Goal: Task Accomplishment & Management: Use online tool/utility

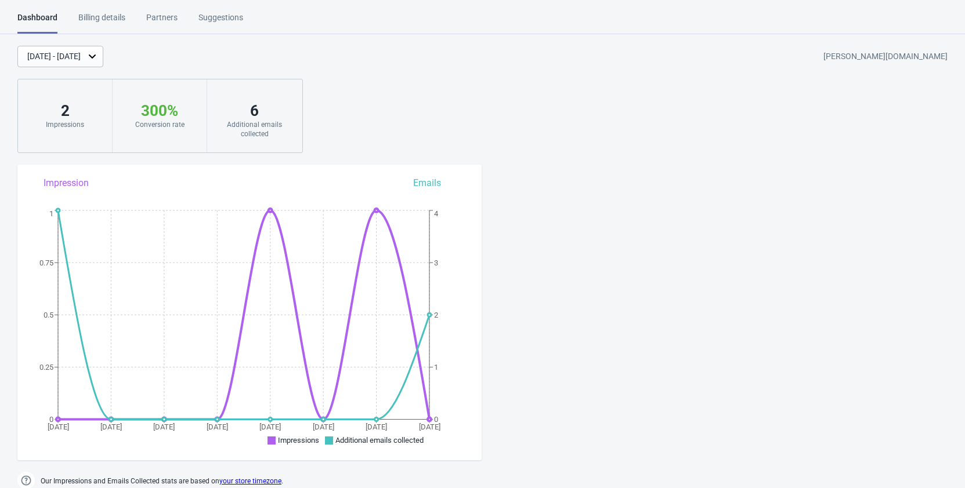
click at [110, 18] on div "Billing details" at bounding box center [101, 22] width 47 height 20
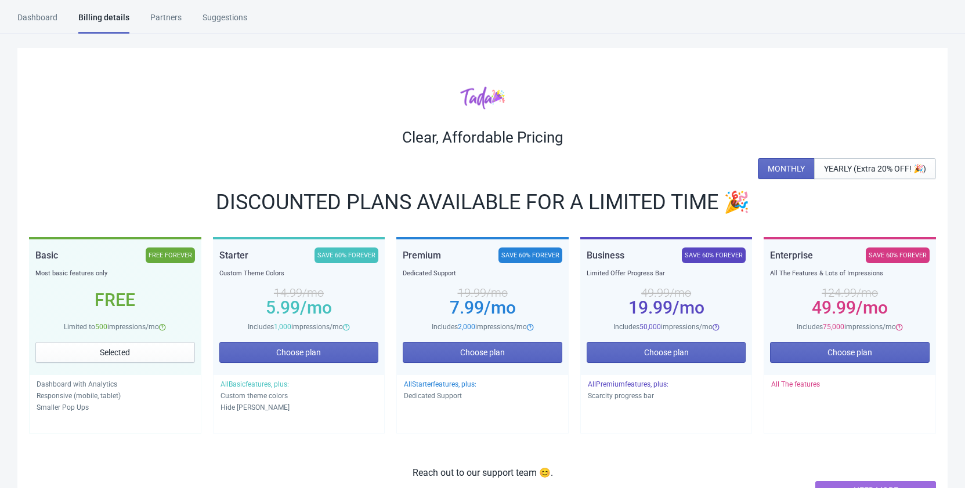
click at [44, 19] on div "Dashboard" at bounding box center [37, 22] width 40 height 20
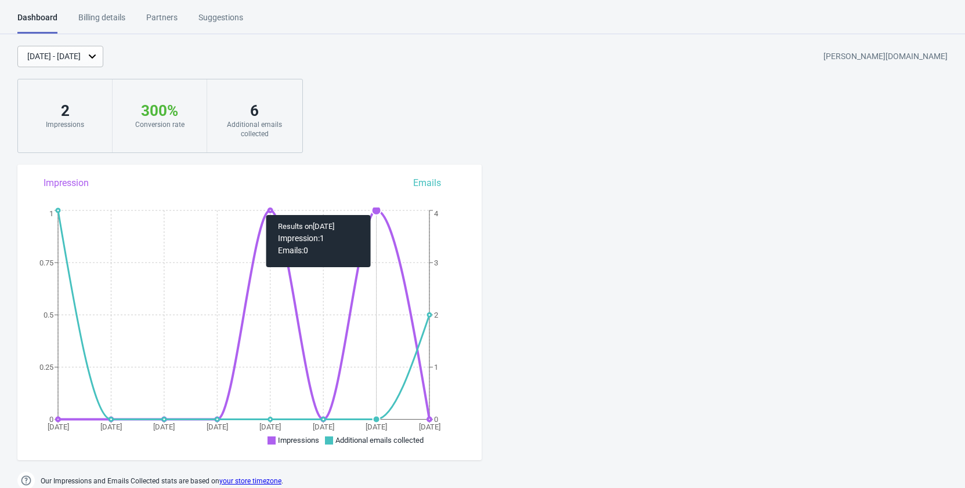
click at [376, 209] on circle at bounding box center [376, 210] width 9 height 9
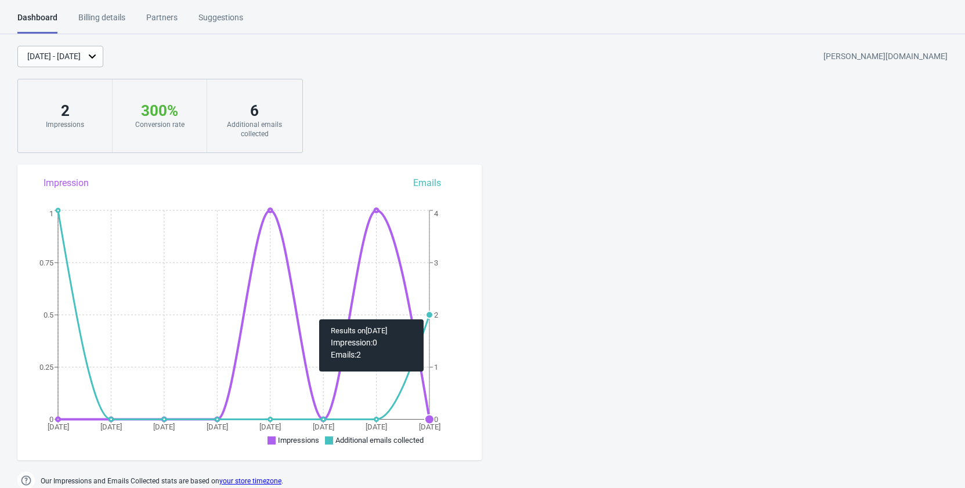
click at [428, 314] on circle at bounding box center [429, 314] width 7 height 7
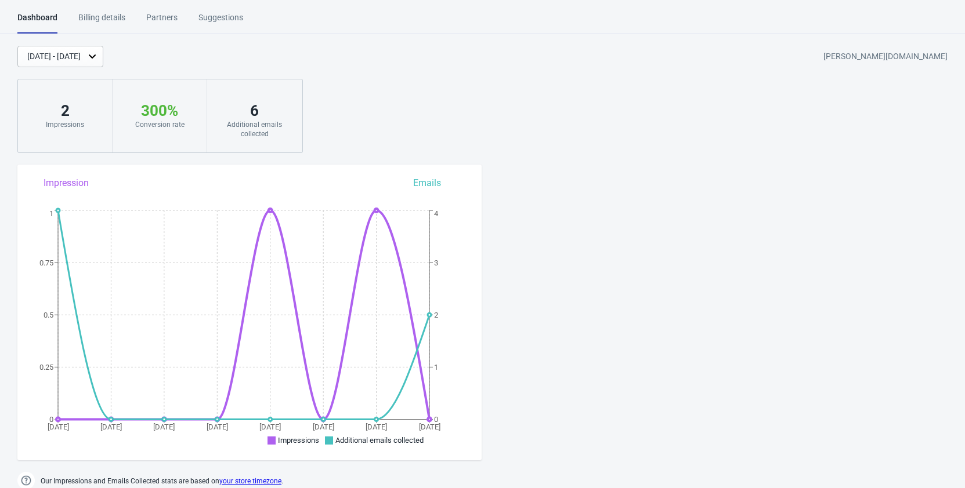
click at [261, 127] on div "Additional emails collected" at bounding box center [254, 129] width 71 height 19
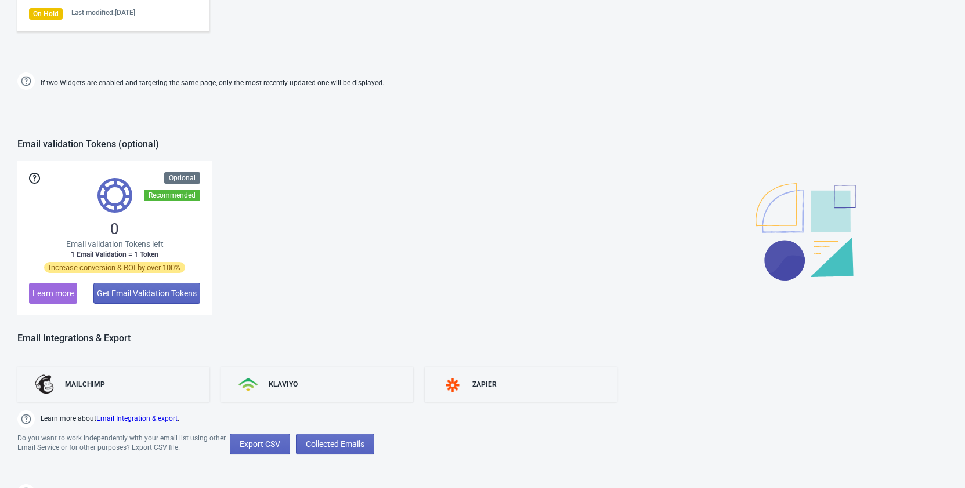
scroll to position [741, 0]
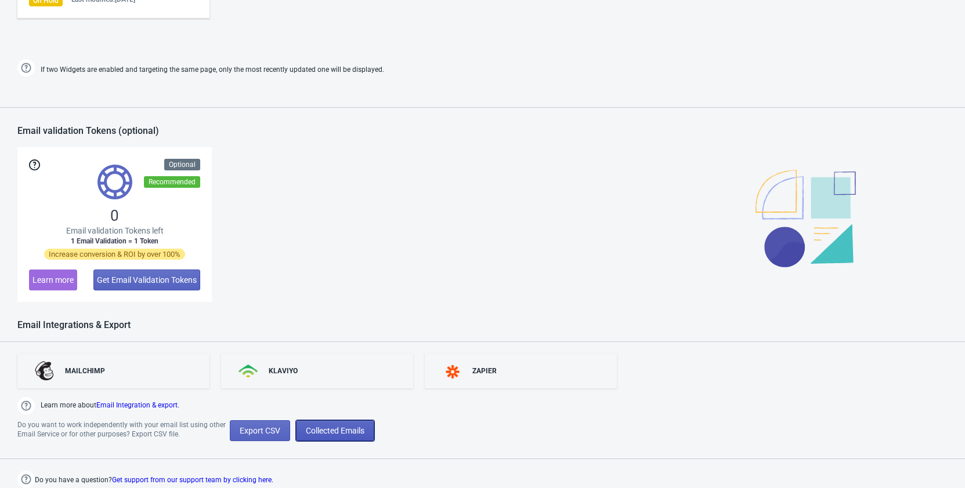
click at [328, 433] on span "Collected Emails" at bounding box center [335, 430] width 59 height 9
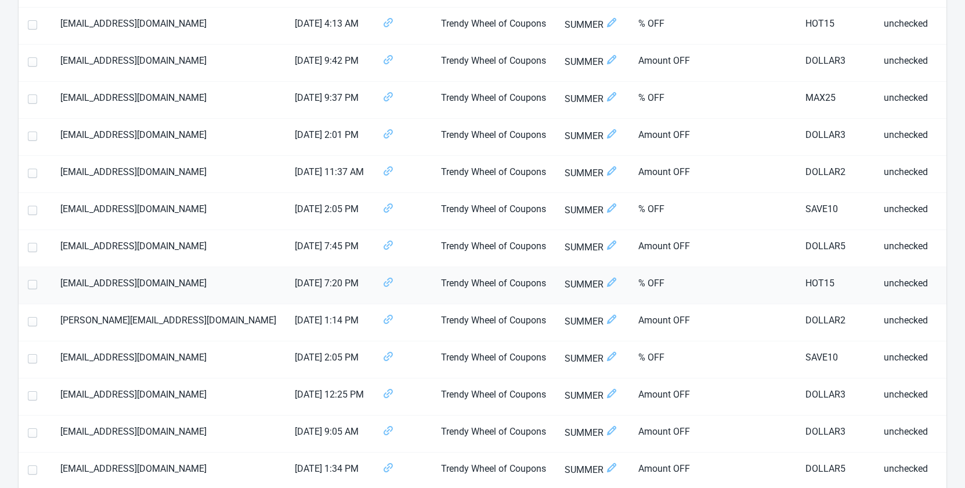
scroll to position [237, 0]
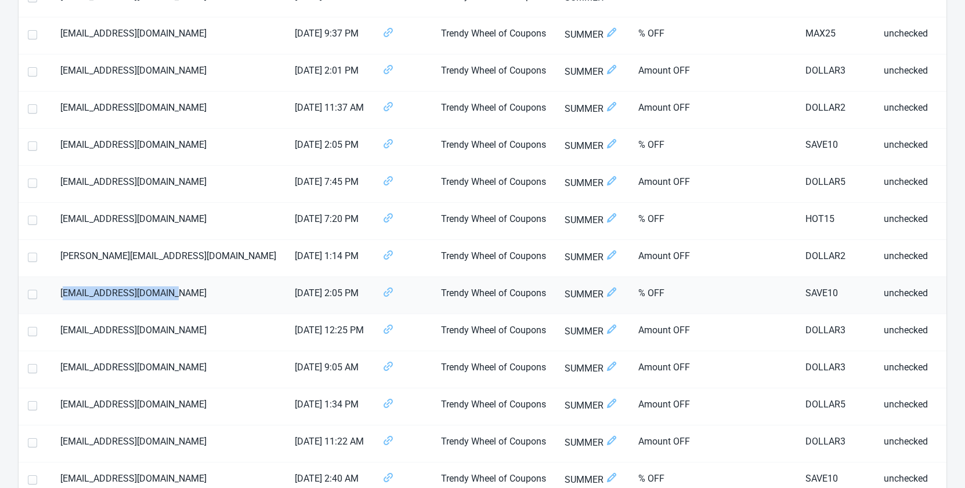
drag, startPoint x: 173, startPoint y: 291, endPoint x: 68, endPoint y: 297, distance: 105.7
click at [68, 297] on td "[EMAIL_ADDRESS][DOMAIN_NAME]" at bounding box center [168, 295] width 234 height 37
click at [34, 295] on span at bounding box center [32, 294] width 9 height 9
click at [28, 295] on input "checkbox" at bounding box center [28, 300] width 1 height 21
checkbox input "true"
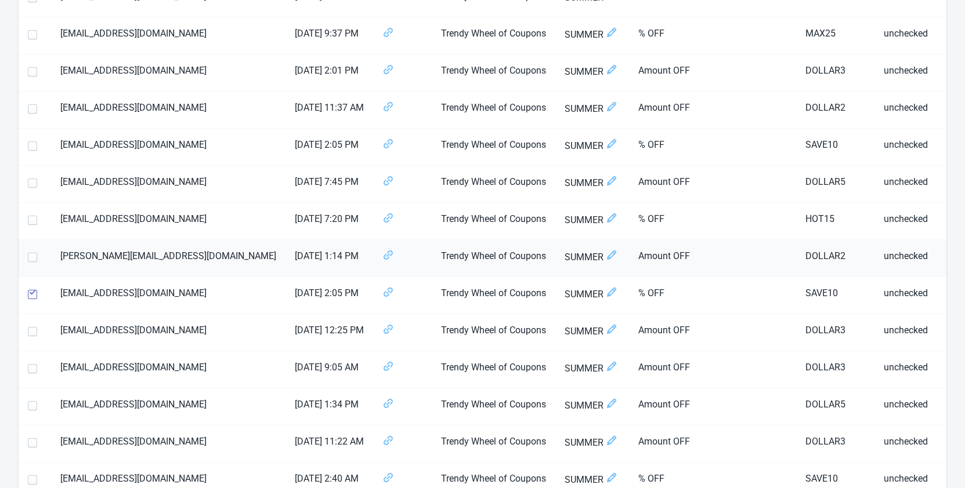
click at [30, 259] on span at bounding box center [32, 257] width 9 height 9
click at [28, 259] on input "checkbox" at bounding box center [28, 263] width 1 height 21
checkbox input "true"
click at [34, 218] on span at bounding box center [32, 220] width 9 height 9
click at [28, 218] on input "checkbox" at bounding box center [28, 226] width 1 height 21
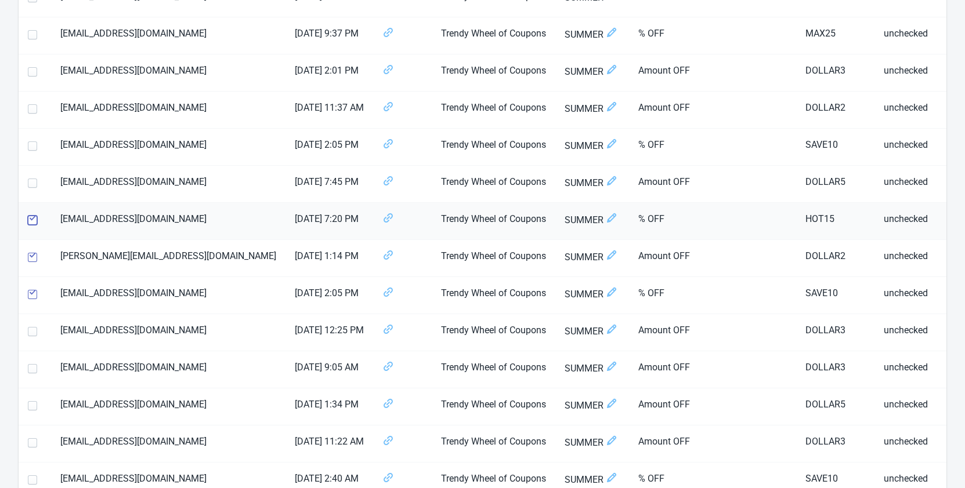
checkbox input "true"
click at [32, 178] on label at bounding box center [35, 182] width 14 height 15
click at [28, 179] on input "checkbox" at bounding box center [28, 189] width 1 height 21
checkbox input "true"
click at [35, 145] on span at bounding box center [32, 146] width 9 height 9
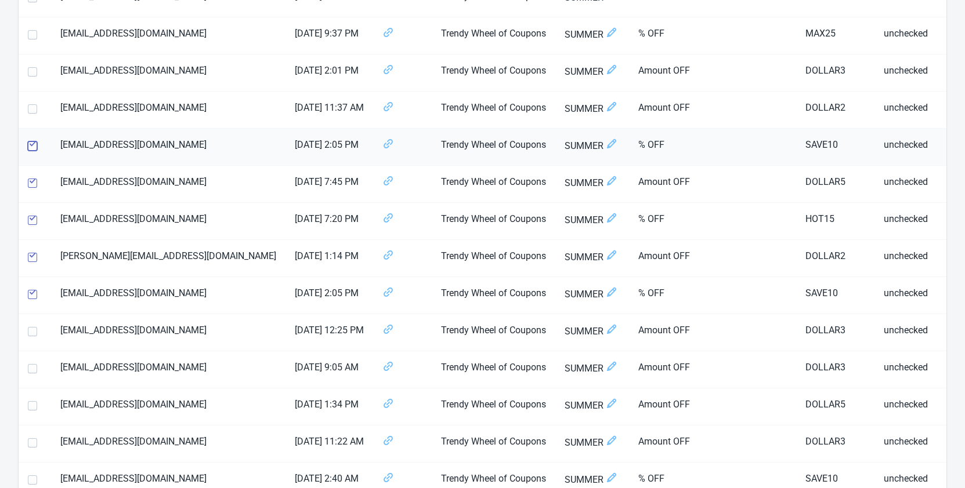
click at [28, 145] on input "checkbox" at bounding box center [28, 152] width 1 height 21
checkbox input "true"
click at [31, 107] on span at bounding box center [32, 108] width 9 height 9
click at [28, 107] on input "checkbox" at bounding box center [28, 114] width 1 height 21
checkbox input "true"
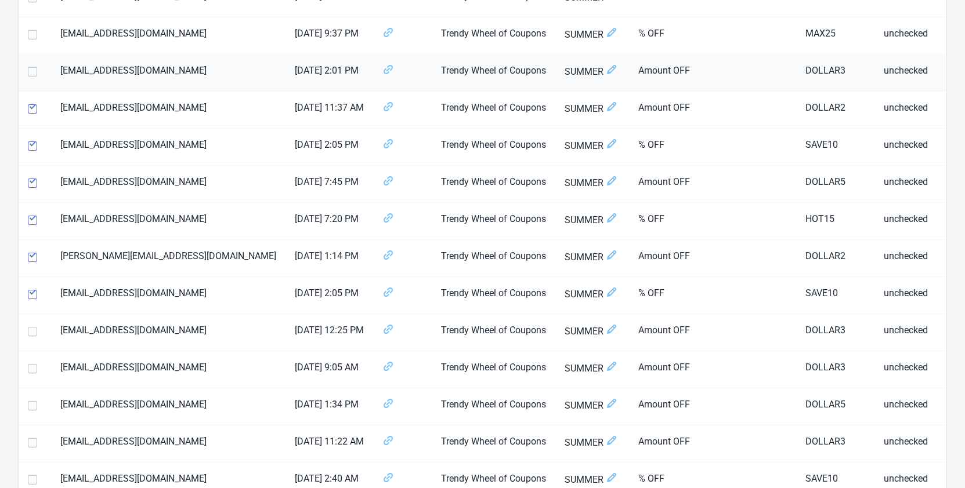
click at [35, 76] on span at bounding box center [32, 71] width 9 height 9
click at [28, 76] on input "checkbox" at bounding box center [28, 77] width 1 height 21
checkbox input "true"
click at [29, 35] on span at bounding box center [32, 34] width 9 height 9
click at [28, 35] on input "checkbox" at bounding box center [28, 40] width 1 height 21
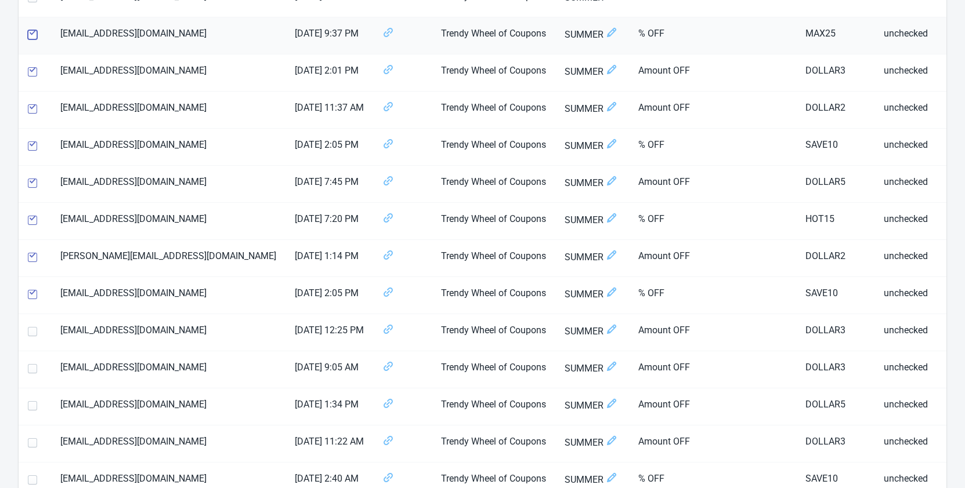
checkbox input "true"
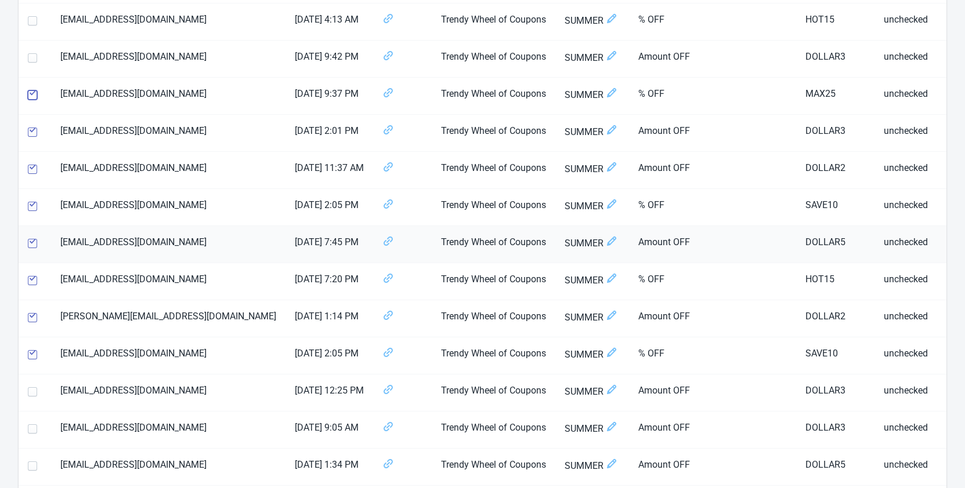
scroll to position [118, 0]
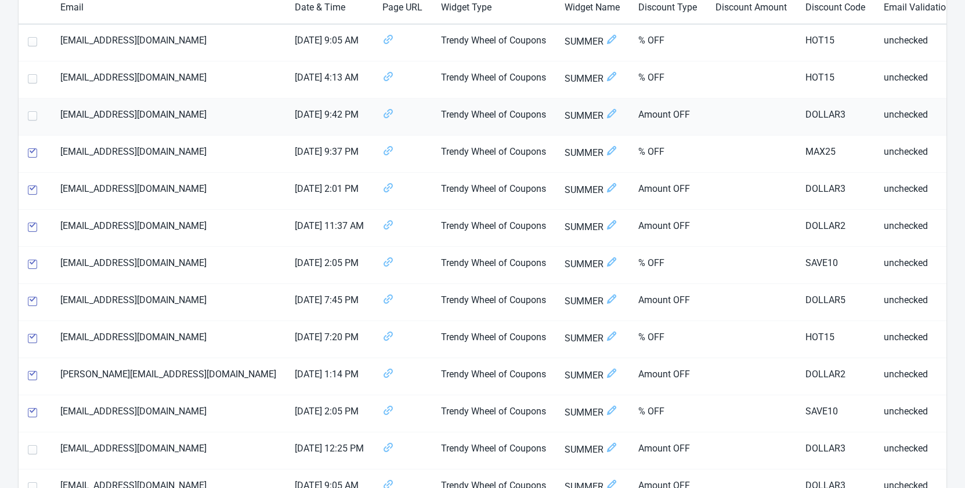
click at [31, 113] on span at bounding box center [32, 115] width 9 height 9
click at [28, 113] on input "checkbox" at bounding box center [28, 121] width 1 height 21
checkbox input "true"
click at [28, 79] on span at bounding box center [32, 78] width 9 height 9
click at [28, 79] on input "checkbox" at bounding box center [28, 84] width 1 height 21
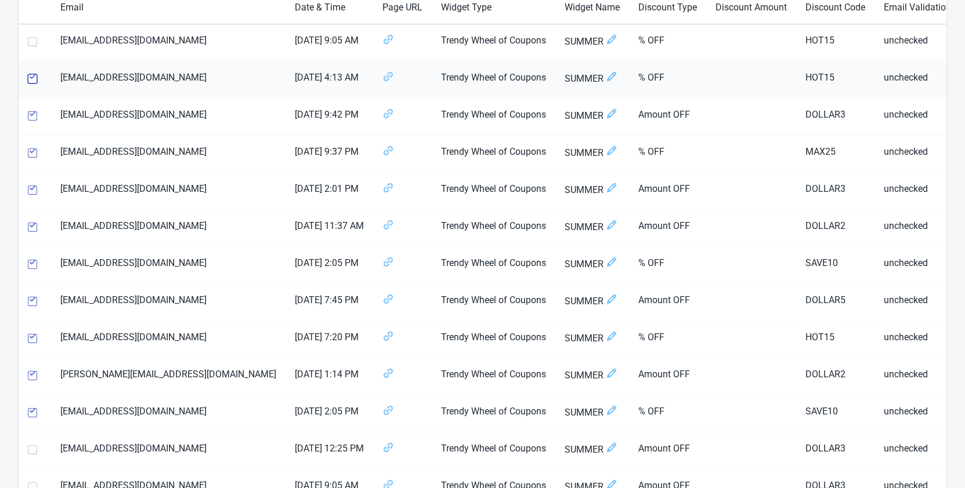
checkbox input "true"
click at [34, 43] on span at bounding box center [32, 41] width 9 height 9
click at [28, 43] on input "checkbox" at bounding box center [28, 47] width 1 height 21
click at [33, 39] on span at bounding box center [32, 41] width 9 height 9
click at [28, 39] on input "checkbox" at bounding box center [28, 47] width 1 height 21
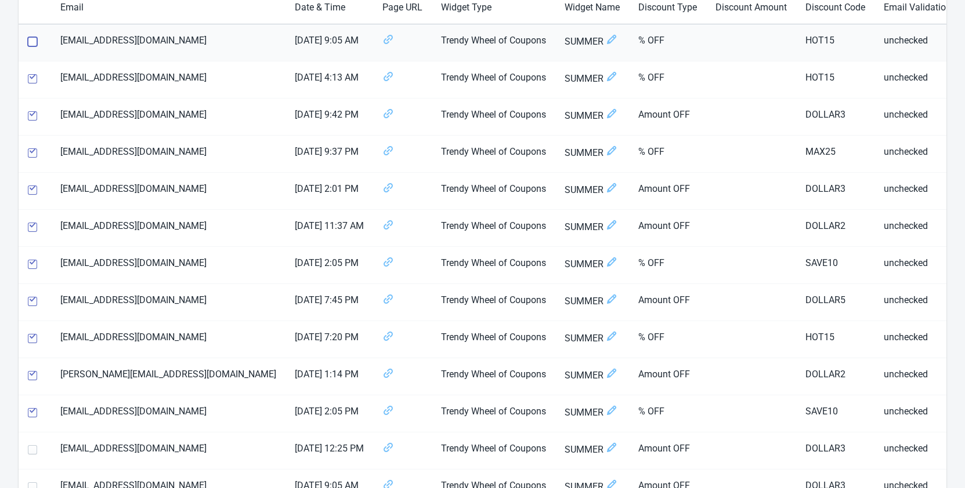
checkbox input "false"
click at [32, 79] on span at bounding box center [32, 78] width 9 height 9
click at [28, 79] on input "checkbox" at bounding box center [28, 84] width 1 height 21
checkbox input "false"
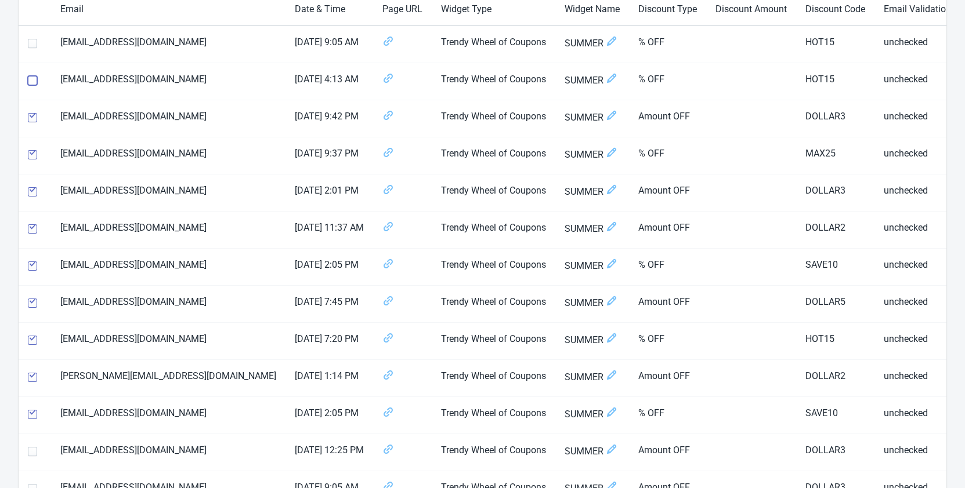
scroll to position [104, 0]
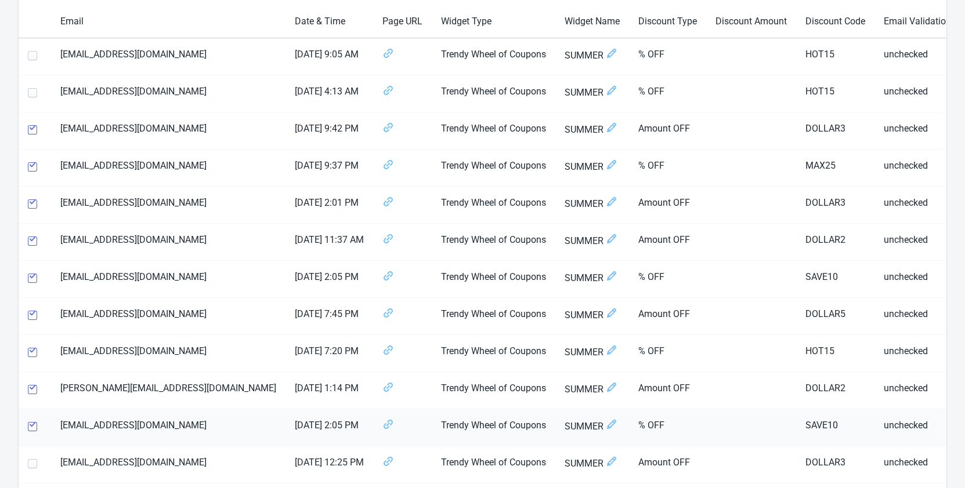
click at [34, 425] on span at bounding box center [32, 426] width 9 height 9
click at [28, 425] on input "checkbox" at bounding box center [28, 432] width 1 height 21
checkbox input "false"
click at [32, 389] on span at bounding box center [32, 389] width 9 height 9
click at [28, 389] on input "checkbox" at bounding box center [28, 395] width 1 height 21
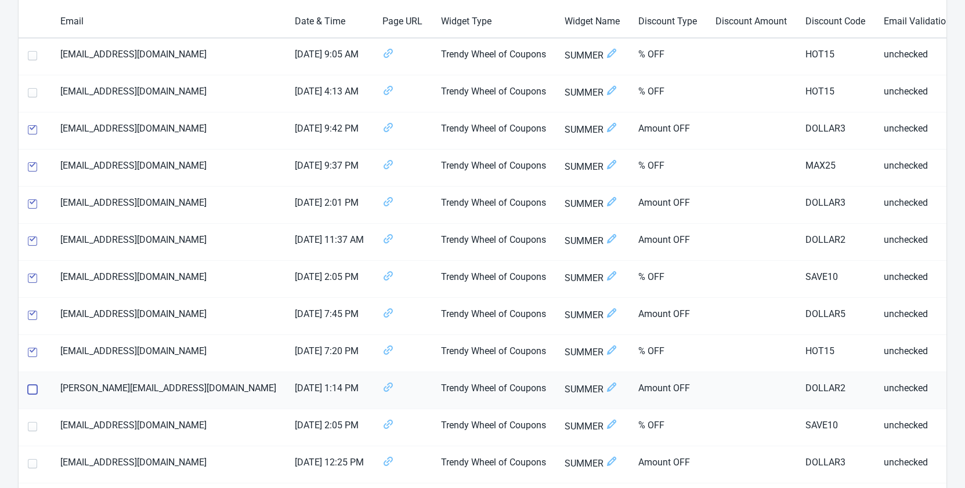
checkbox input "false"
click at [32, 356] on span at bounding box center [32, 352] width 9 height 9
click at [28, 356] on input "checkbox" at bounding box center [28, 358] width 1 height 21
checkbox input "false"
click at [35, 312] on span at bounding box center [32, 315] width 9 height 9
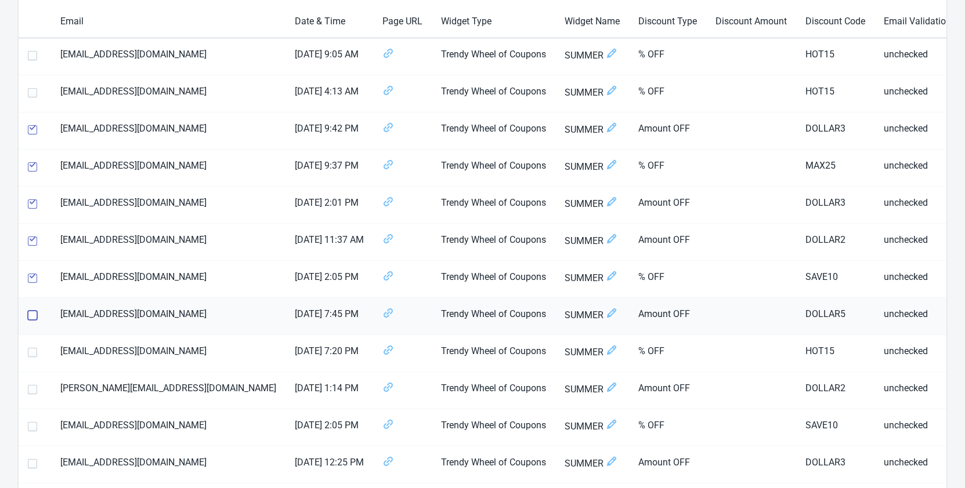
click at [28, 312] on input "checkbox" at bounding box center [28, 321] width 1 height 21
checkbox input "false"
click at [32, 271] on label at bounding box center [35, 277] width 14 height 15
click at [28, 274] on input "checkbox" at bounding box center [28, 284] width 1 height 21
checkbox input "false"
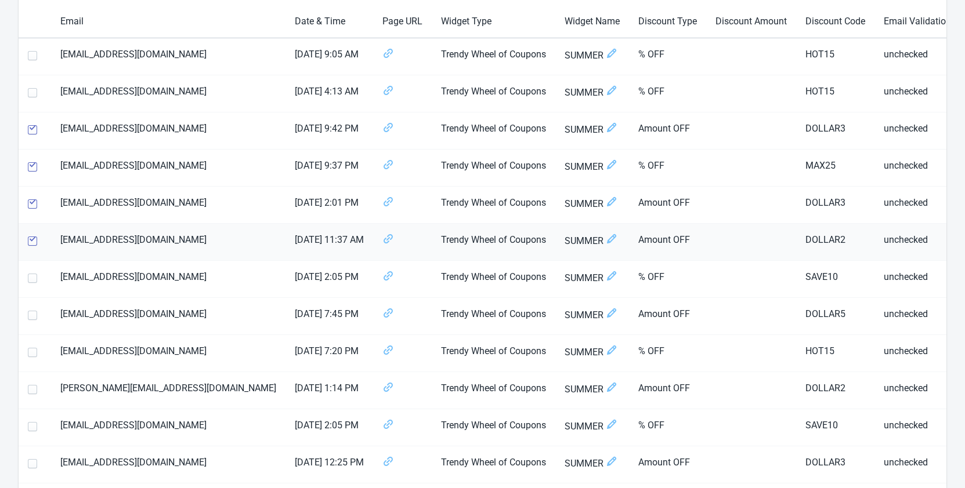
drag, startPoint x: 35, startPoint y: 242, endPoint x: 33, endPoint y: 229, distance: 13.5
click at [35, 241] on span at bounding box center [32, 241] width 9 height 9
click at [28, 241] on input "checkbox" at bounding box center [28, 247] width 1 height 21
checkbox input "false"
click at [32, 208] on span at bounding box center [32, 204] width 9 height 9
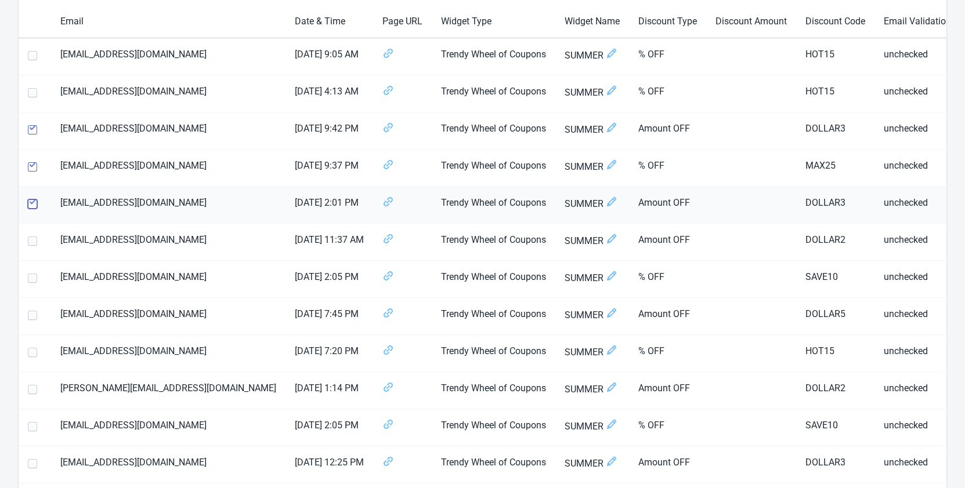
click at [28, 208] on input "checkbox" at bounding box center [28, 210] width 1 height 21
checkbox input "false"
click at [34, 162] on span at bounding box center [32, 166] width 9 height 9
click at [28, 162] on input "checkbox" at bounding box center [28, 172] width 1 height 21
checkbox input "false"
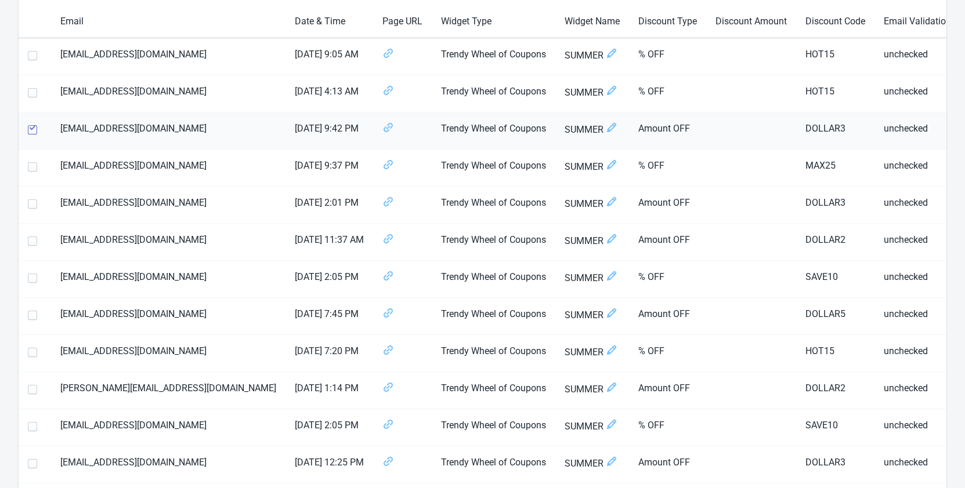
click at [31, 129] on span at bounding box center [32, 129] width 9 height 9
click at [28, 129] on input "checkbox" at bounding box center [28, 135] width 1 height 21
click at [76, 129] on td "[EMAIL_ADDRESS][DOMAIN_NAME]" at bounding box center [168, 131] width 234 height 37
click at [30, 129] on span at bounding box center [32, 129] width 9 height 9
click at [28, 129] on input "checkbox" at bounding box center [28, 135] width 1 height 21
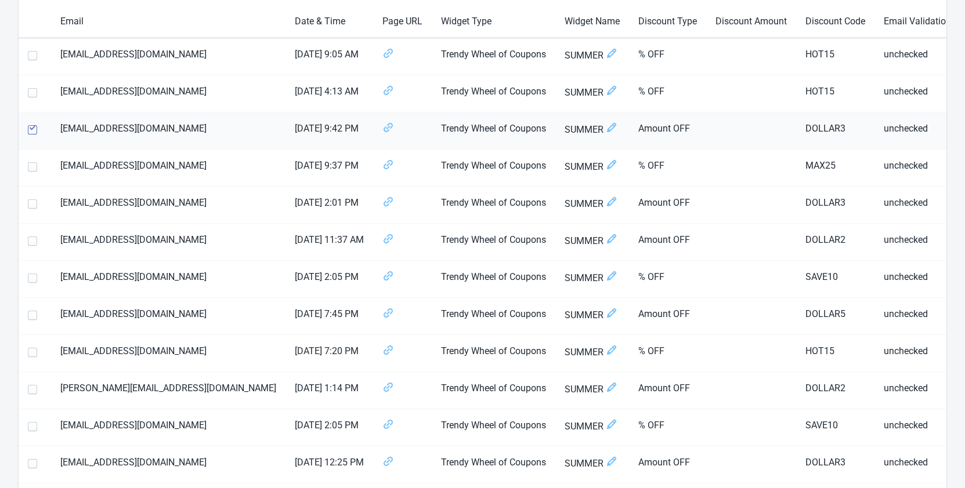
click at [33, 128] on span at bounding box center [32, 129] width 9 height 9
click at [28, 128] on input "checkbox" at bounding box center [28, 135] width 1 height 21
checkbox input "false"
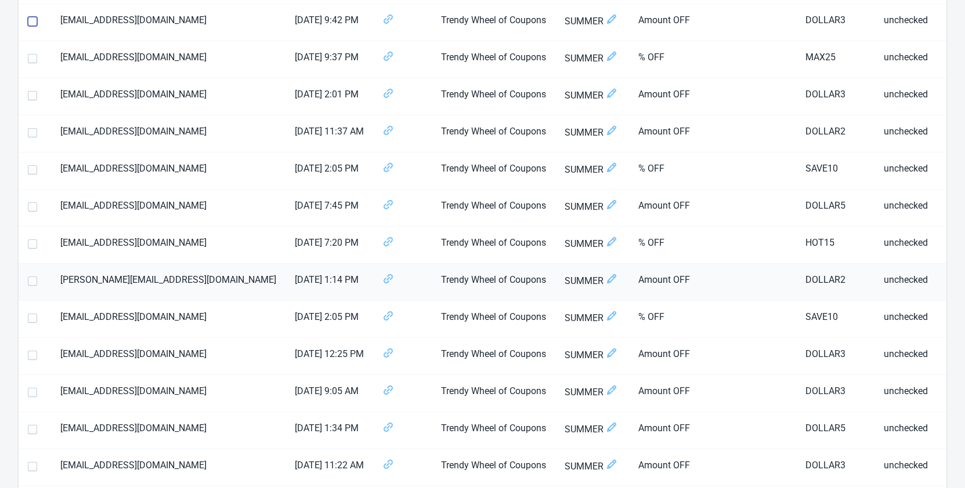
scroll to position [223, 0]
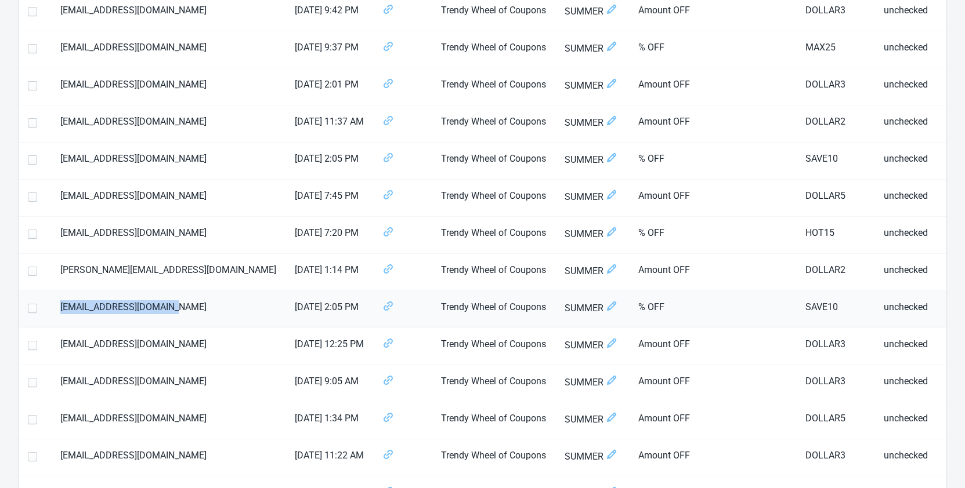
drag, startPoint x: 176, startPoint y: 310, endPoint x: 63, endPoint y: 309, distance: 113.7
click at [63, 309] on td "[EMAIL_ADDRESS][DOMAIN_NAME]" at bounding box center [168, 309] width 234 height 37
copy td "[EMAIL_ADDRESS][DOMAIN_NAME]"
click at [164, 315] on td "[EMAIL_ADDRESS][DOMAIN_NAME]" at bounding box center [168, 309] width 234 height 37
drag, startPoint x: 169, startPoint y: 309, endPoint x: 63, endPoint y: 306, distance: 106.2
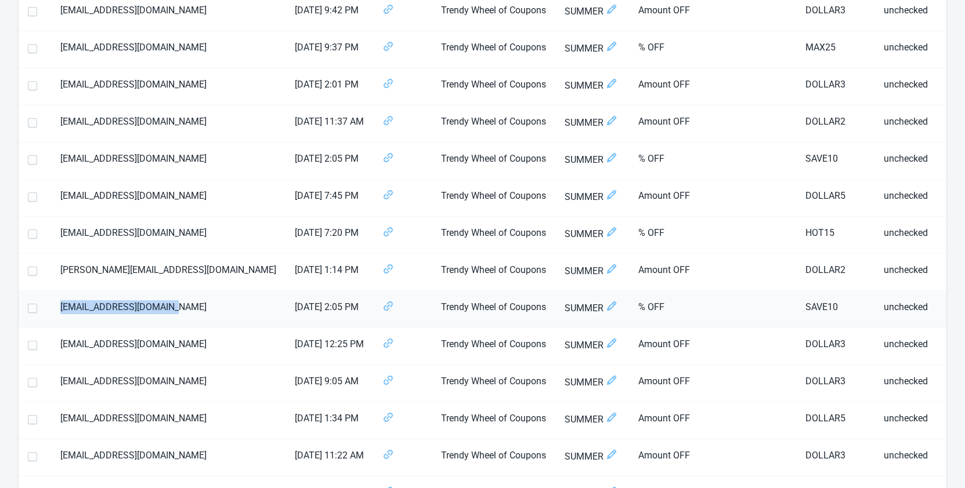
click at [63, 306] on td "[EMAIL_ADDRESS][DOMAIN_NAME]" at bounding box center [168, 309] width 234 height 37
copy td "[EMAIL_ADDRESS][DOMAIN_NAME]"
drag, startPoint x: 793, startPoint y: 308, endPoint x: 756, endPoint y: 308, distance: 36.5
click at [796, 308] on td "SAVE10" at bounding box center [835, 309] width 78 height 37
copy td "SAVE10"
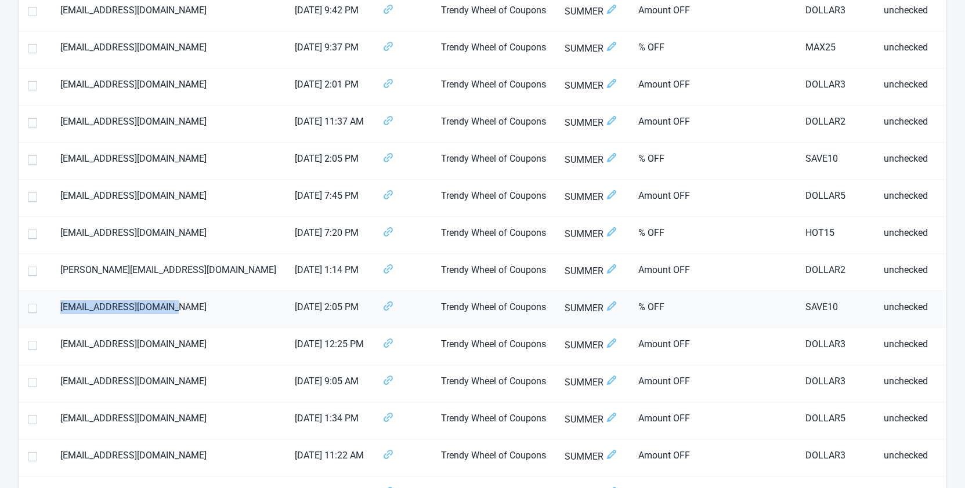
drag, startPoint x: 175, startPoint y: 309, endPoint x: 55, endPoint y: 307, distance: 120.7
click at [55, 307] on td "[EMAIL_ADDRESS][DOMAIN_NAME]" at bounding box center [168, 309] width 234 height 37
copy td "[EMAIL_ADDRESS][DOMAIN_NAME]"
drag, startPoint x: 150, startPoint y: 271, endPoint x: 61, endPoint y: 266, distance: 88.9
click at [61, 266] on td "[PERSON_NAME][EMAIL_ADDRESS][DOMAIN_NAME]" at bounding box center [168, 272] width 234 height 37
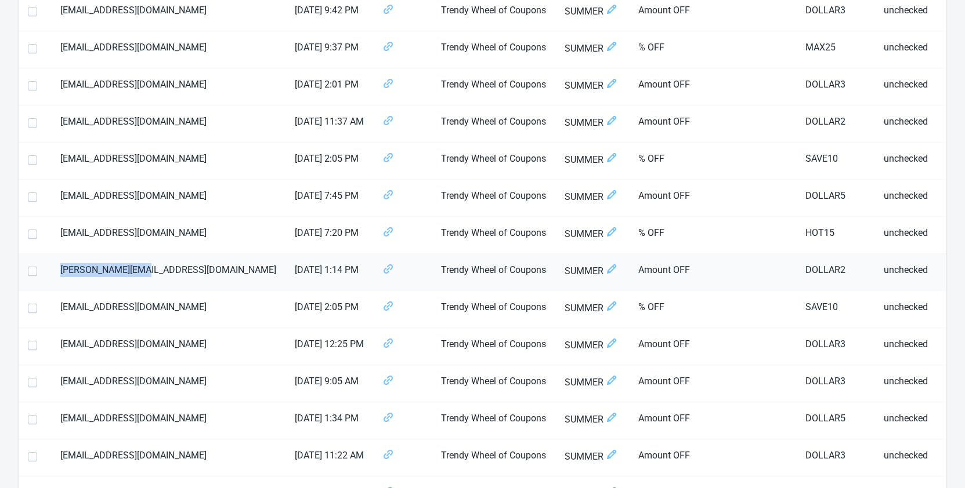
copy td "[PERSON_NAME][EMAIL_ADDRESS][DOMAIN_NAME]"
drag, startPoint x: 801, startPoint y: 268, endPoint x: 758, endPoint y: 269, distance: 43.5
click at [796, 269] on td "DOLLAR2" at bounding box center [835, 272] width 78 height 37
copy td "DOLLAR2"
drag, startPoint x: 153, startPoint y: 275, endPoint x: 34, endPoint y: 276, distance: 119.5
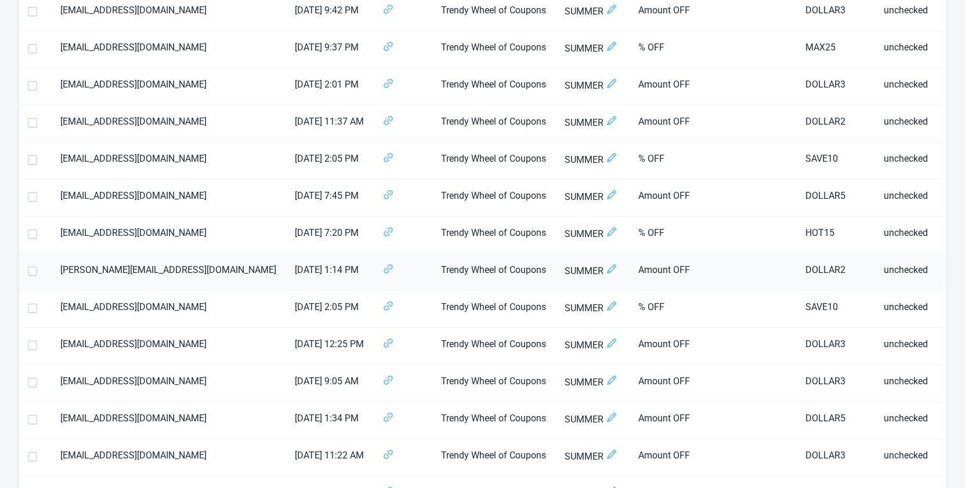
click at [34, 276] on tr "[PERSON_NAME][EMAIL_ADDRESS][DOMAIN_NAME] [DATE] 1:14 PM Trendy Wheel of Coupon…" at bounding box center [504, 272] width 970 height 37
copy span
drag, startPoint x: 179, startPoint y: 235, endPoint x: 61, endPoint y: 231, distance: 118.4
click at [61, 231] on td "[EMAIL_ADDRESS][DOMAIN_NAME]" at bounding box center [168, 235] width 234 height 37
copy td "[EMAIL_ADDRESS][DOMAIN_NAME]"
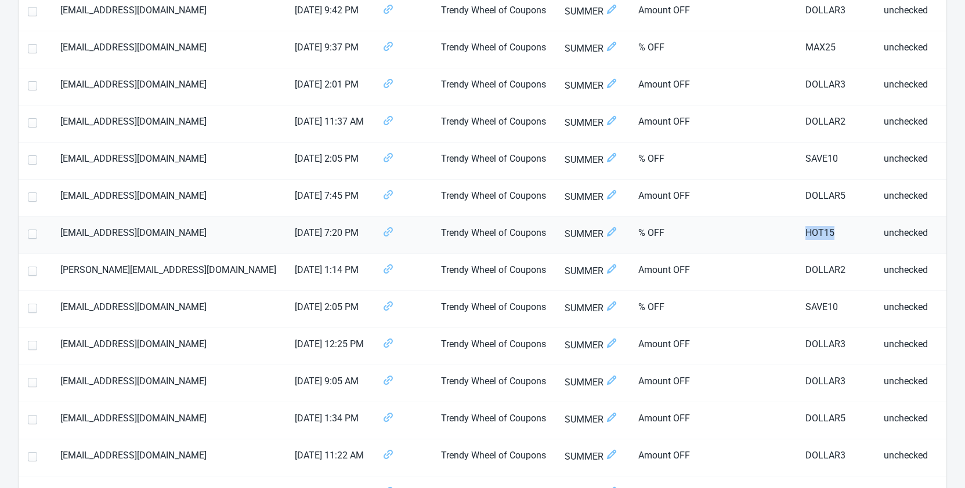
drag, startPoint x: 787, startPoint y: 231, endPoint x: 751, endPoint y: 230, distance: 35.4
click at [796, 230] on td "HOT15" at bounding box center [835, 235] width 78 height 37
copy td "HOT15"
drag, startPoint x: 158, startPoint y: 196, endPoint x: 63, endPoint y: 193, distance: 95.7
click at [63, 193] on td "[EMAIL_ADDRESS][DOMAIN_NAME]" at bounding box center [168, 198] width 234 height 37
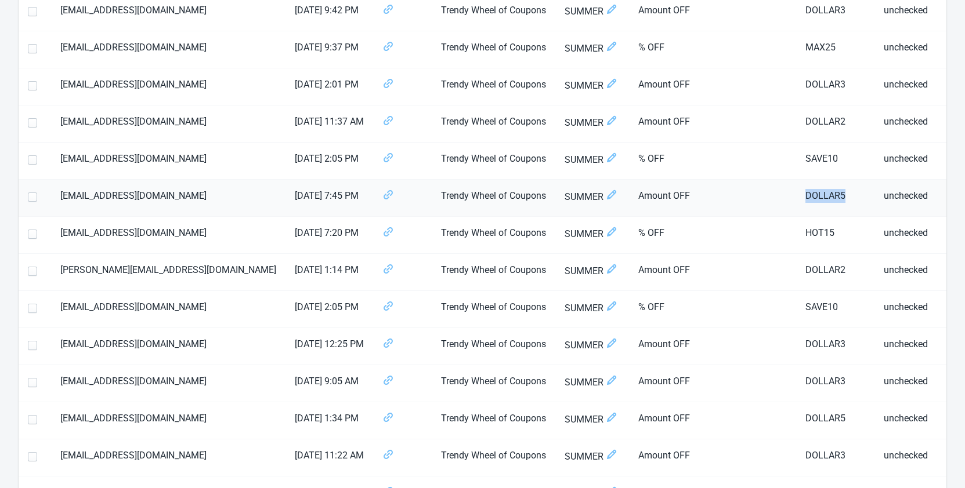
drag, startPoint x: 802, startPoint y: 197, endPoint x: 751, endPoint y: 192, distance: 51.3
click at [796, 192] on td "DOLLAR5" at bounding box center [835, 198] width 78 height 37
copy td "DOLLAR5"
drag, startPoint x: 157, startPoint y: 200, endPoint x: 59, endPoint y: 199, distance: 97.4
click at [59, 199] on td "[EMAIL_ADDRESS][DOMAIN_NAME]" at bounding box center [168, 198] width 234 height 37
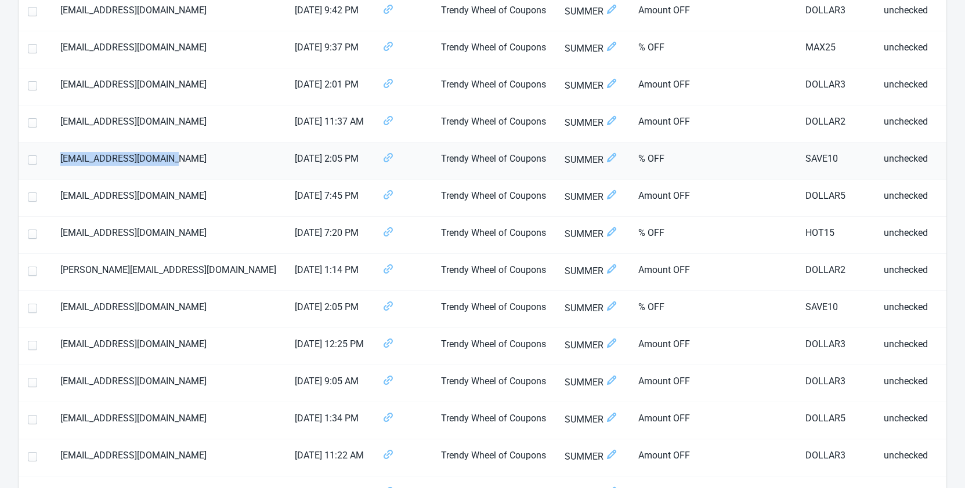
drag, startPoint x: 179, startPoint y: 159, endPoint x: 59, endPoint y: 160, distance: 119.5
click at [59, 160] on td "[EMAIL_ADDRESS][DOMAIN_NAME]" at bounding box center [168, 161] width 234 height 37
click at [796, 158] on td "SAVE10" at bounding box center [835, 161] width 78 height 37
drag, startPoint x: 792, startPoint y: 158, endPoint x: 757, endPoint y: 160, distance: 34.8
click at [796, 160] on td "SAVE10" at bounding box center [835, 161] width 78 height 37
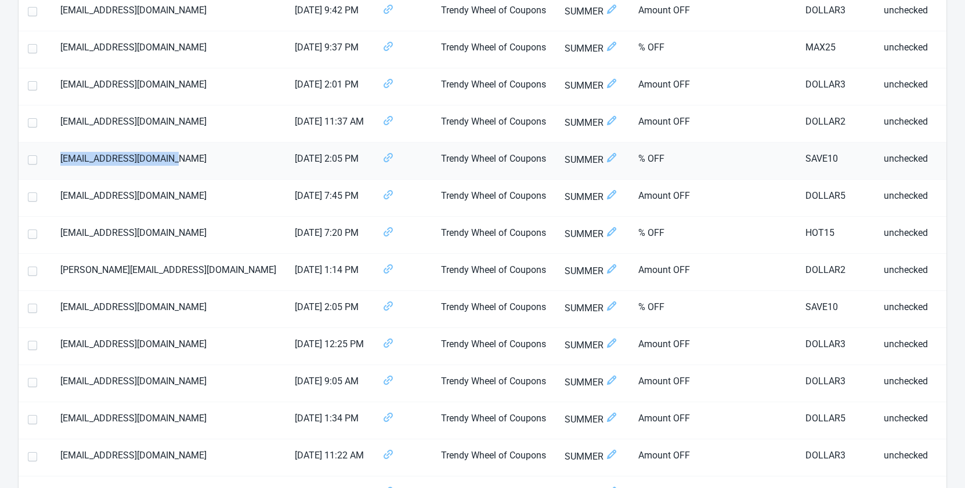
drag, startPoint x: 187, startPoint y: 157, endPoint x: 63, endPoint y: 159, distance: 124.1
click at [63, 159] on td "[EMAIL_ADDRESS][DOMAIN_NAME]" at bounding box center [168, 161] width 234 height 37
drag, startPoint x: 169, startPoint y: 308, endPoint x: 37, endPoint y: 305, distance: 132.3
click at [37, 305] on tr "[EMAIL_ADDRESS][DOMAIN_NAME] [DATE] 2:05 PM Trendy Wheel of Coupons SUMMER % OF…" at bounding box center [504, 309] width 970 height 37
drag, startPoint x: 791, startPoint y: 308, endPoint x: 756, endPoint y: 308, distance: 35.4
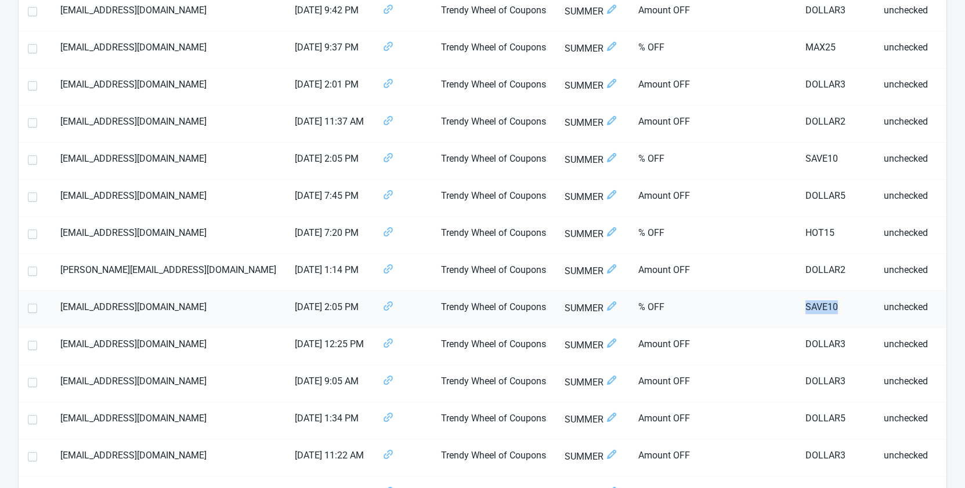
click at [796, 308] on td "SAVE10" at bounding box center [835, 309] width 78 height 37
drag, startPoint x: 151, startPoint y: 274, endPoint x: 50, endPoint y: 263, distance: 101.5
click at [50, 263] on tr "[PERSON_NAME][EMAIL_ADDRESS][DOMAIN_NAME] [DATE] 1:14 PM Trendy Wheel of Coupon…" at bounding box center [504, 272] width 970 height 37
click at [796, 270] on td "DOLLAR2" at bounding box center [835, 272] width 78 height 37
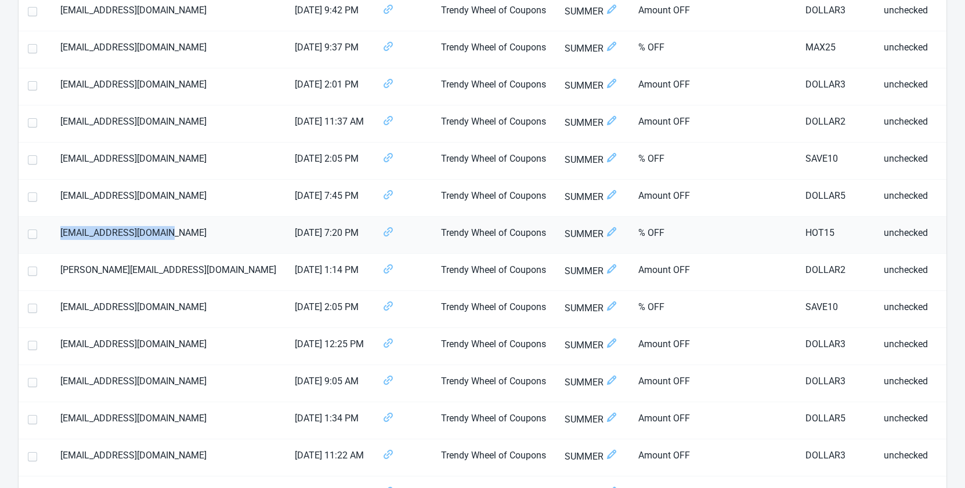
drag, startPoint x: 176, startPoint y: 237, endPoint x: 64, endPoint y: 231, distance: 112.7
click at [64, 231] on td "[EMAIL_ADDRESS][DOMAIN_NAME]" at bounding box center [168, 235] width 234 height 37
drag, startPoint x: 786, startPoint y: 231, endPoint x: 754, endPoint y: 240, distance: 33.1
click at [796, 240] on td "HOT15" at bounding box center [835, 235] width 78 height 37
drag, startPoint x: 151, startPoint y: 197, endPoint x: 63, endPoint y: 199, distance: 88.8
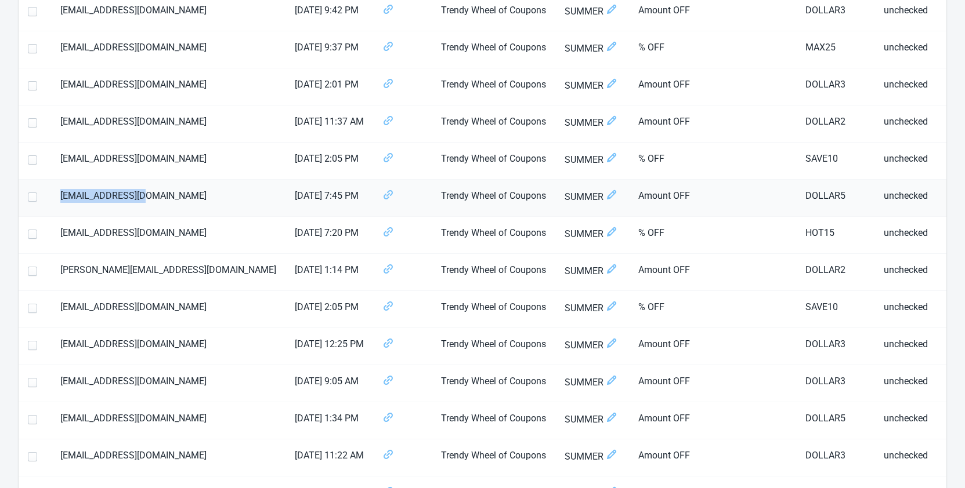
click at [63, 199] on td "[EMAIL_ADDRESS][DOMAIN_NAME]" at bounding box center [168, 198] width 234 height 37
drag, startPoint x: 796, startPoint y: 197, endPoint x: 756, endPoint y: 192, distance: 40.9
click at [796, 192] on td "DOLLAR5" at bounding box center [835, 198] width 78 height 37
drag, startPoint x: 150, startPoint y: 122, endPoint x: 43, endPoint y: 117, distance: 107.4
click at [43, 117] on tr "[EMAIL_ADDRESS][DOMAIN_NAME] [DATE] 11:37 AM Trendy Wheel of Coupons SUMMER Amo…" at bounding box center [504, 124] width 970 height 37
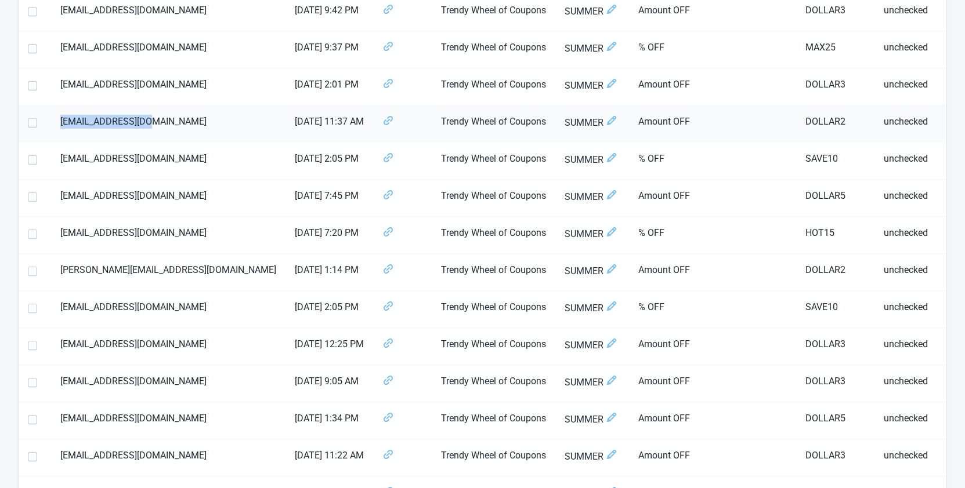
click at [168, 122] on td "[EMAIL_ADDRESS][DOMAIN_NAME]" at bounding box center [168, 124] width 234 height 37
drag, startPoint x: 155, startPoint y: 124, endPoint x: 61, endPoint y: 114, distance: 94.4
click at [61, 114] on td "[EMAIL_ADDRESS][DOMAIN_NAME]" at bounding box center [168, 124] width 234 height 37
drag, startPoint x: 798, startPoint y: 119, endPoint x: 756, endPoint y: 119, distance: 42.3
click at [796, 119] on td "DOLLAR2" at bounding box center [835, 124] width 78 height 37
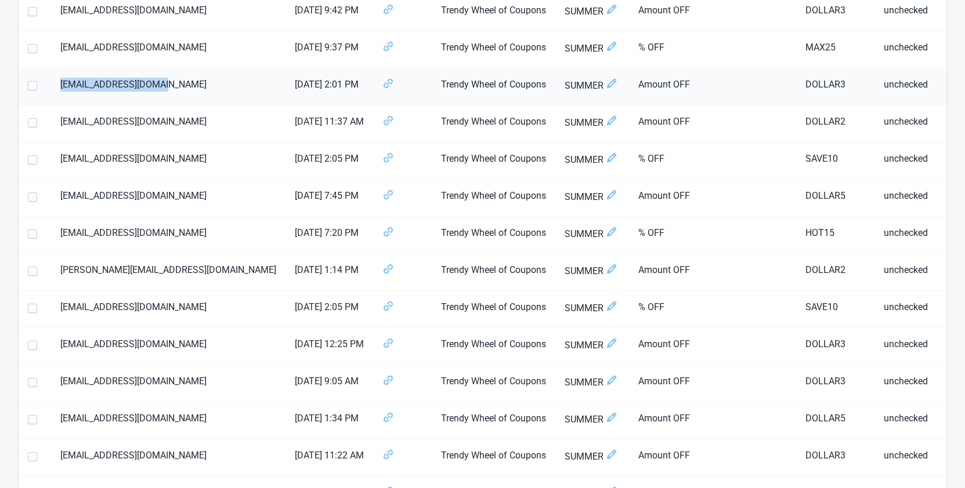
drag, startPoint x: 173, startPoint y: 84, endPoint x: 62, endPoint y: 85, distance: 111.4
click at [62, 85] on td "[EMAIL_ADDRESS][DOMAIN_NAME]" at bounding box center [168, 86] width 234 height 37
drag, startPoint x: 798, startPoint y: 83, endPoint x: 756, endPoint y: 85, distance: 41.2
click at [796, 85] on td "DOLLAR3" at bounding box center [835, 86] width 78 height 37
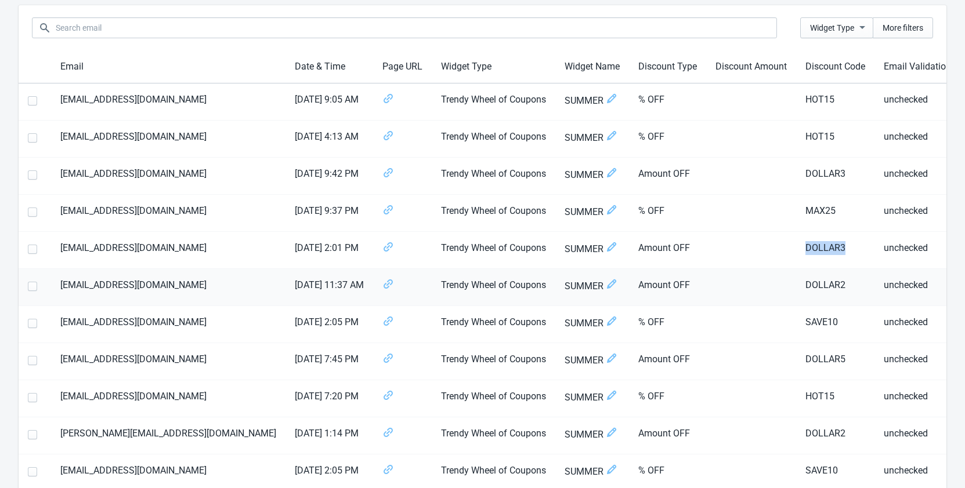
scroll to position [45, 0]
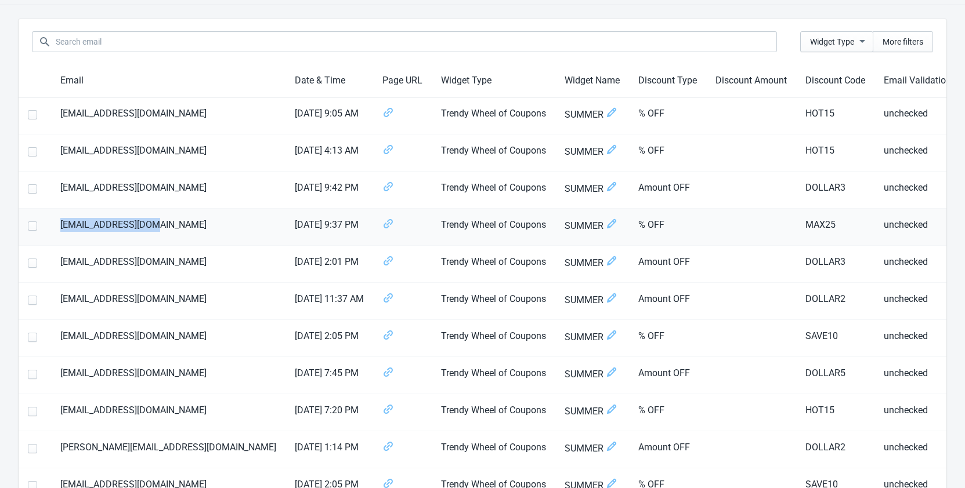
drag, startPoint x: 163, startPoint y: 224, endPoint x: 61, endPoint y: 226, distance: 101.5
click at [61, 226] on td "[EMAIL_ADDRESS][DOMAIN_NAME]" at bounding box center [168, 227] width 234 height 37
drag, startPoint x: 795, startPoint y: 226, endPoint x: 736, endPoint y: 226, distance: 58.6
click at [736, 226] on tr "[EMAIL_ADDRESS][DOMAIN_NAME] [DATE] 9:37 PM Trendy Wheel of Coupons SUMMER % OF…" at bounding box center [504, 227] width 970 height 37
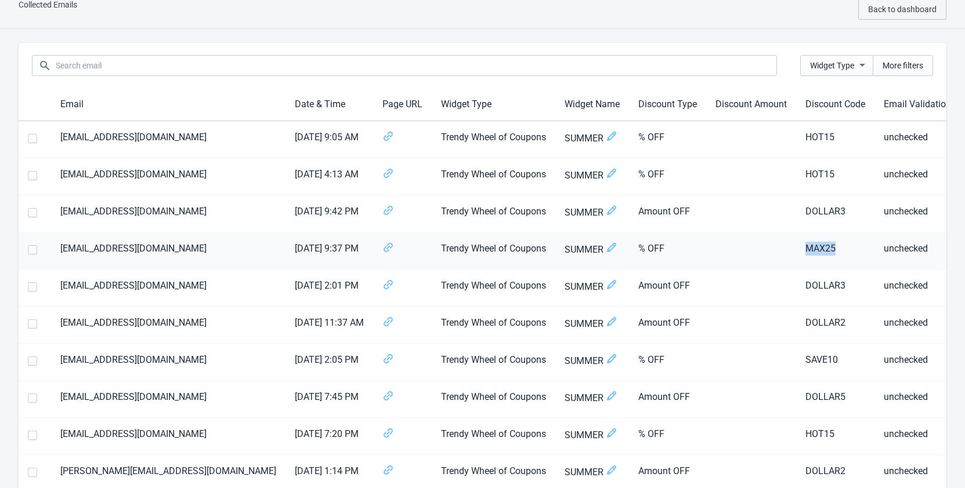
scroll to position [0, 0]
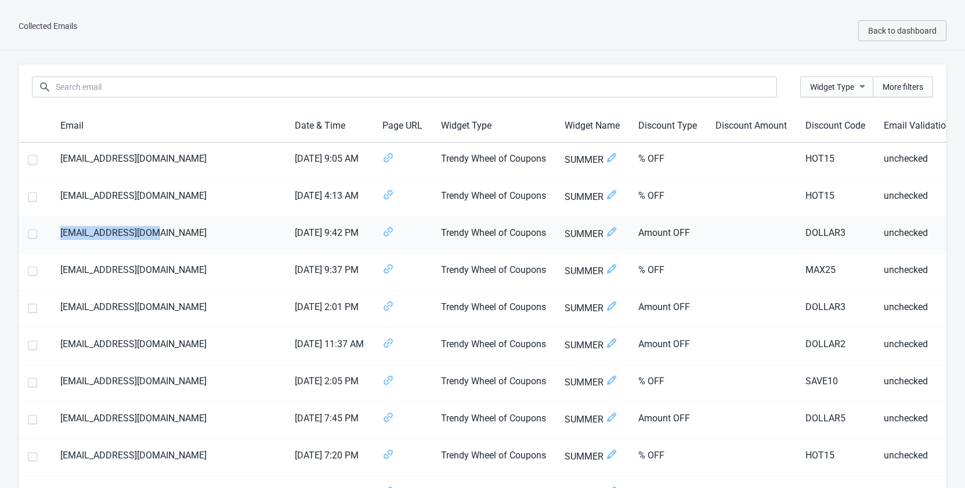
drag, startPoint x: 154, startPoint y: 234, endPoint x: 59, endPoint y: 230, distance: 94.6
click at [59, 230] on td "[EMAIL_ADDRESS][DOMAIN_NAME]" at bounding box center [168, 235] width 234 height 37
drag, startPoint x: 797, startPoint y: 233, endPoint x: 758, endPoint y: 232, distance: 39.4
click at [796, 232] on td "DOLLAR3" at bounding box center [835, 235] width 78 height 37
